Goal: Share content: Share content

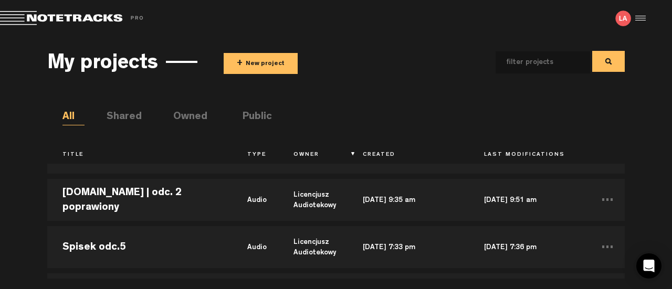
scroll to position [682, 0]
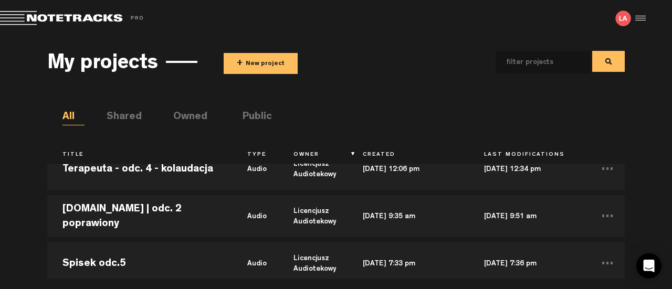
click at [265, 61] on button "+ New project" at bounding box center [261, 63] width 74 height 21
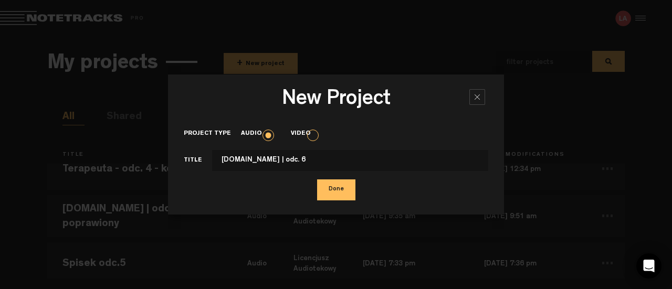
type input "[DOMAIN_NAME] | odc. 6"
click at [341, 187] on button "Done" at bounding box center [336, 189] width 38 height 21
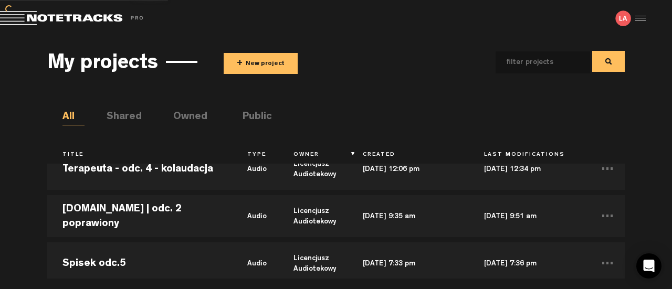
scroll to position [729, 0]
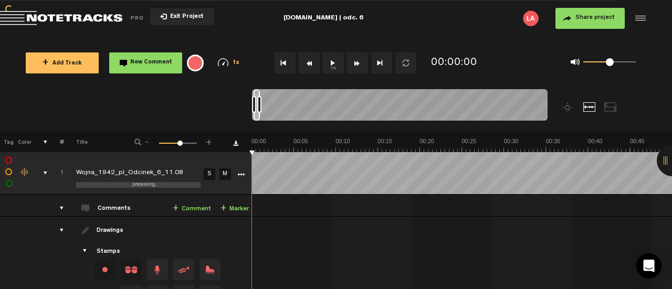
click at [638, 18] on div at bounding box center [639, 18] width 16 height 16
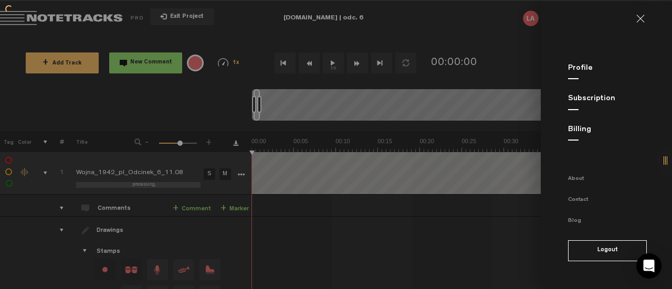
click at [642, 17] on link at bounding box center [644, 19] width 17 height 8
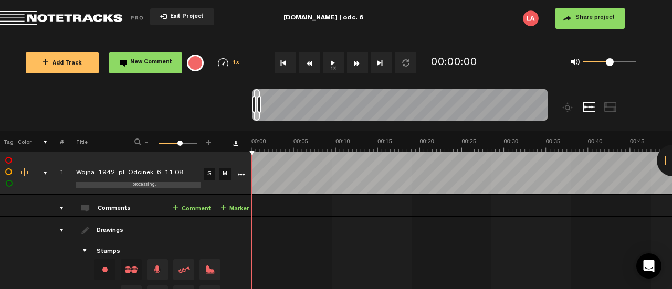
click at [640, 20] on div at bounding box center [639, 18] width 16 height 16
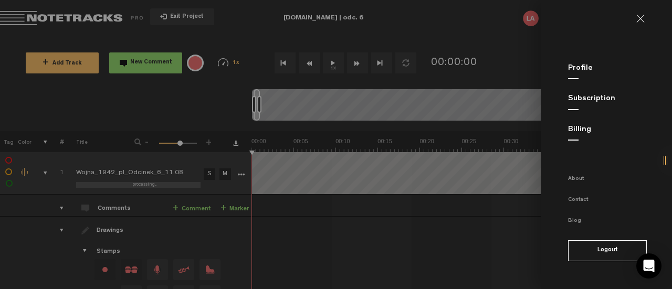
click at [470, 220] on md-backdrop at bounding box center [336, 144] width 672 height 289
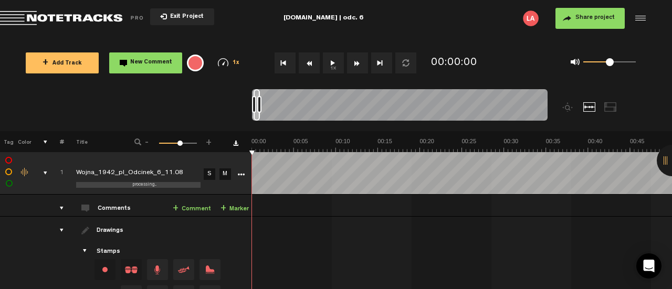
click at [325, 18] on md-toolbar "Exit Project [DOMAIN_NAME] | odc. 6 Share project Save project" at bounding box center [336, 18] width 672 height 37
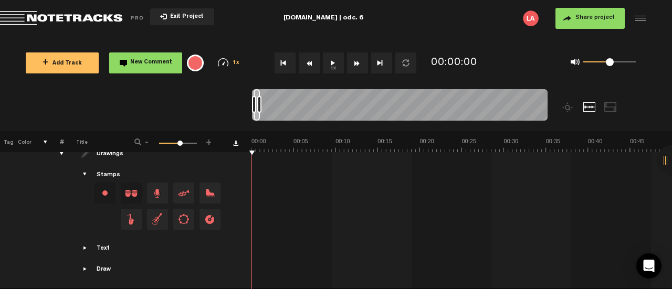
click at [582, 11] on button "Share project" at bounding box center [589, 18] width 69 height 21
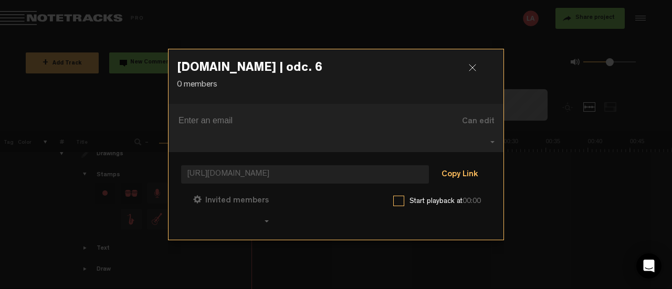
click at [466, 165] on button "Copy Link" at bounding box center [459, 175] width 57 height 21
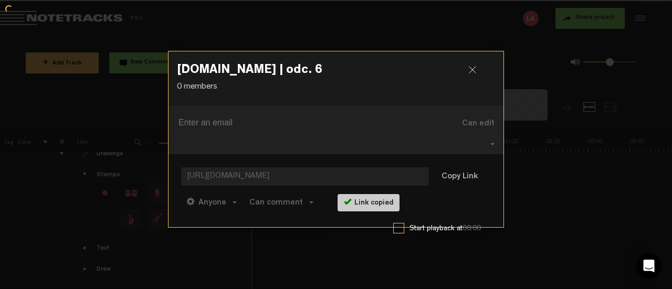
click at [472, 76] on div at bounding box center [477, 74] width 16 height 16
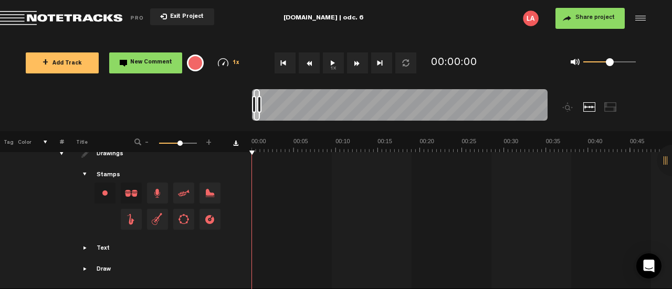
click at [602, 24] on button "Share project" at bounding box center [589, 18] width 69 height 21
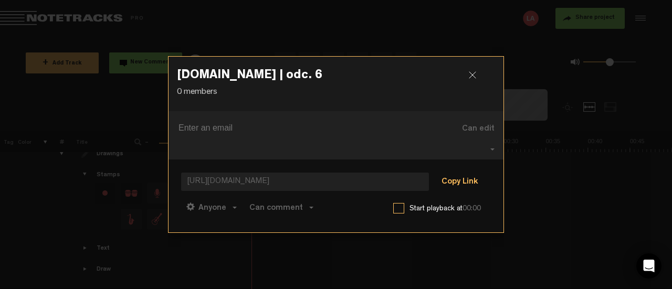
click at [450, 172] on button "Copy Link" at bounding box center [459, 182] width 57 height 21
click at [367, 174] on span "[URL][DOMAIN_NAME]" at bounding box center [305, 182] width 248 height 18
click at [465, 177] on button "Copy Link" at bounding box center [459, 182] width 57 height 21
click at [472, 80] on div at bounding box center [477, 79] width 16 height 16
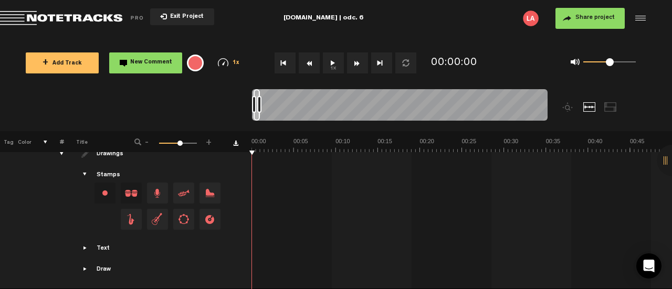
click at [333, 62] on button "1x" at bounding box center [333, 62] width 21 height 21
click at [335, 61] on button "1x" at bounding box center [333, 62] width 21 height 21
click at [337, 62] on button "1x" at bounding box center [333, 62] width 21 height 21
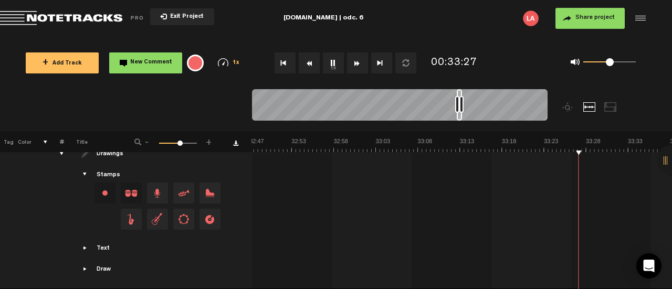
click at [339, 60] on button "1x" at bounding box center [333, 62] width 21 height 21
click at [331, 63] on button "1x" at bounding box center [333, 62] width 21 height 21
click at [338, 58] on button "1x" at bounding box center [333, 62] width 21 height 21
click at [336, 63] on button "1x" at bounding box center [333, 62] width 21 height 21
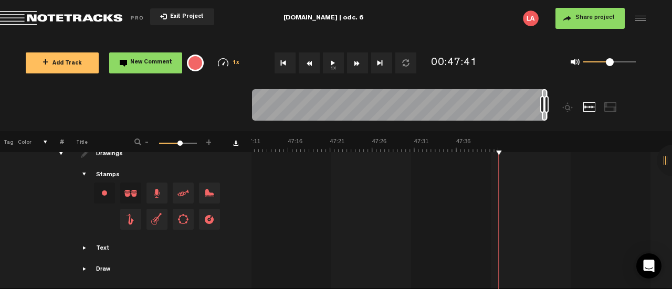
scroll to position [0, 23708]
